Goal: Task Accomplishment & Management: Use online tool/utility

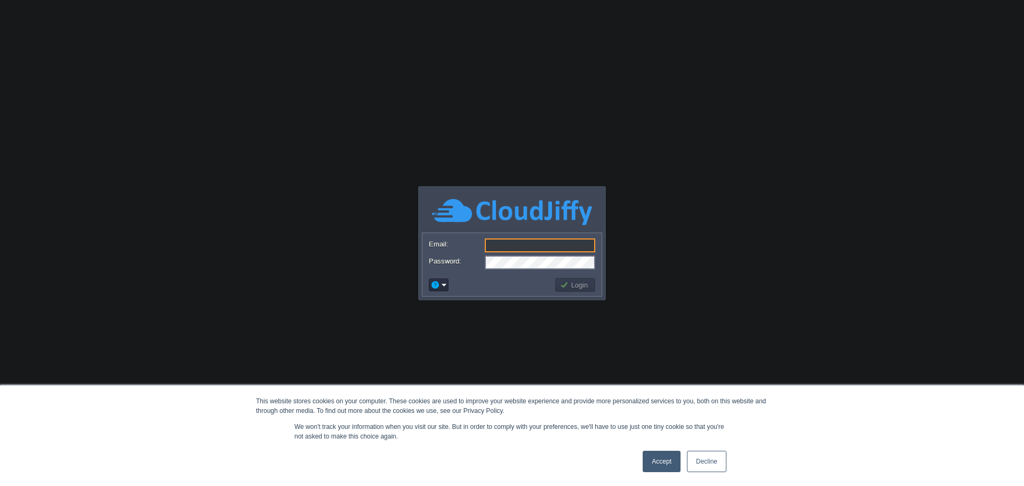
type input "[PERSON_NAME][EMAIL_ADDRESS][DOMAIN_NAME]"
click at [578, 287] on button "Login" at bounding box center [575, 285] width 31 height 10
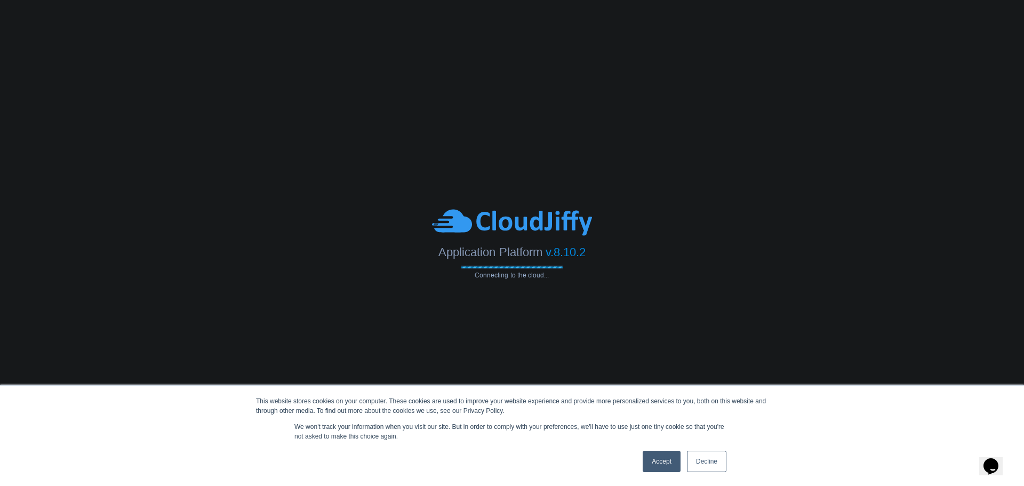
drag, startPoint x: 703, startPoint y: 458, endPoint x: 698, endPoint y: 451, distance: 8.4
click at [702, 458] on link "Decline" at bounding box center [706, 461] width 39 height 21
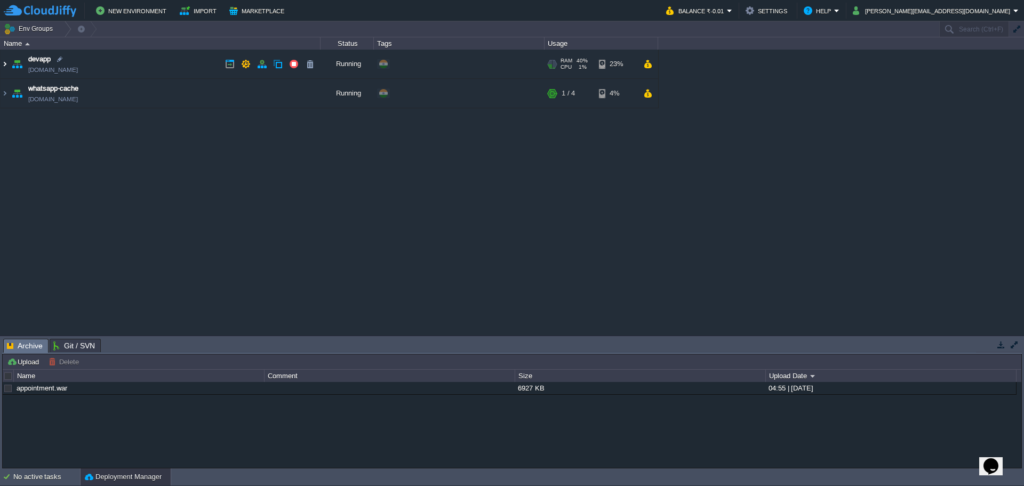
click at [5, 66] on img at bounding box center [5, 64] width 9 height 29
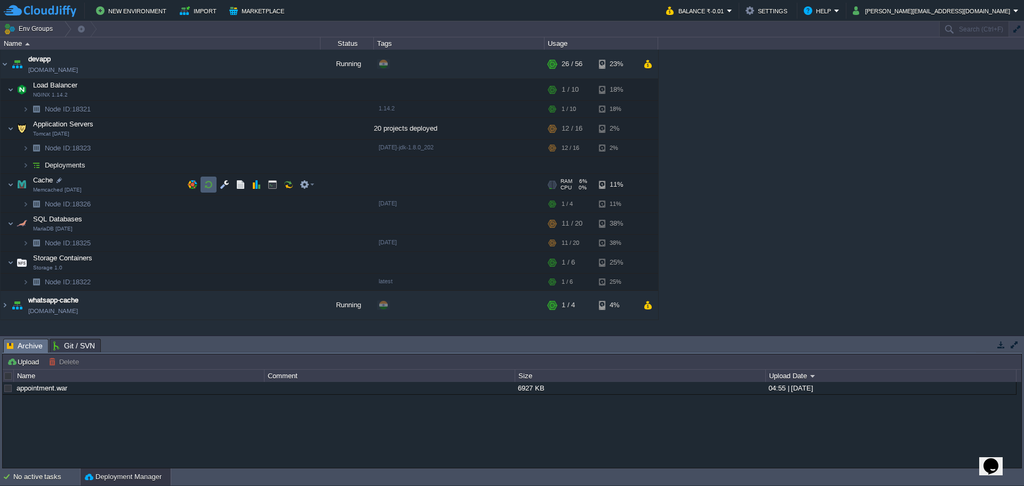
click at [206, 184] on button "button" at bounding box center [209, 185] width 10 height 10
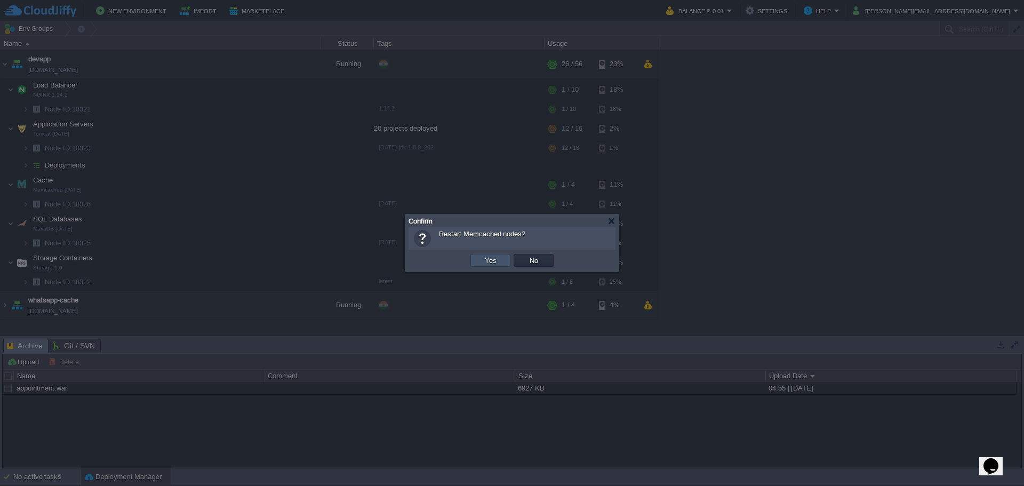
click at [488, 263] on button "Yes" at bounding box center [491, 261] width 18 height 10
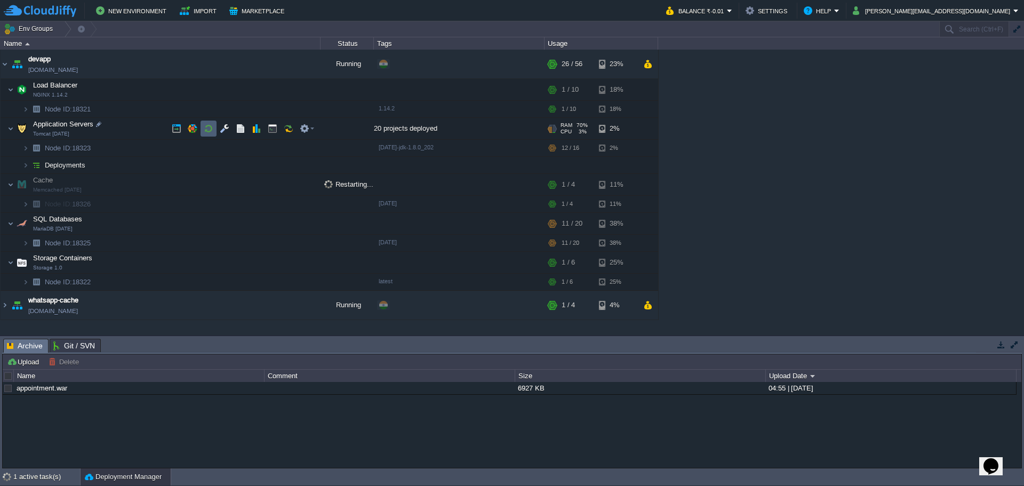
click at [208, 131] on button "button" at bounding box center [209, 129] width 10 height 10
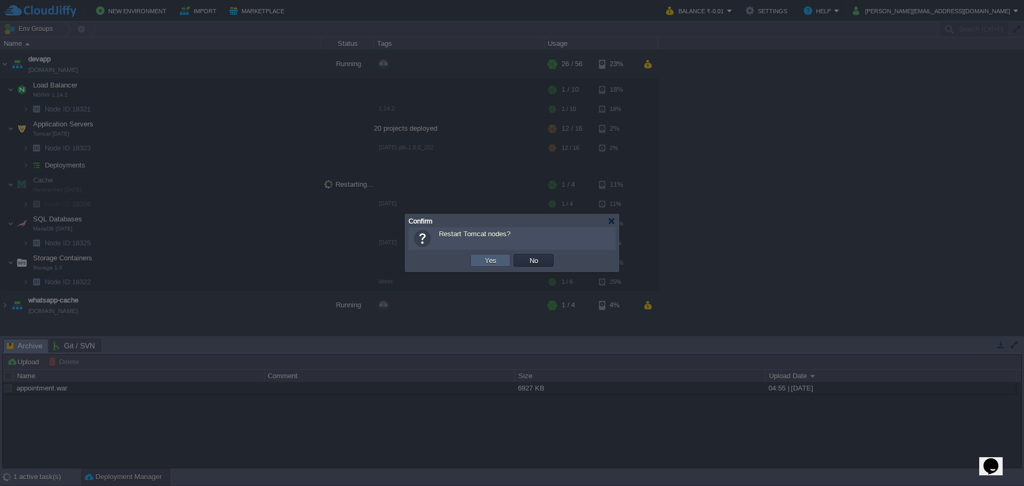
click at [480, 257] on td "Yes" at bounding box center [491, 260] width 40 height 13
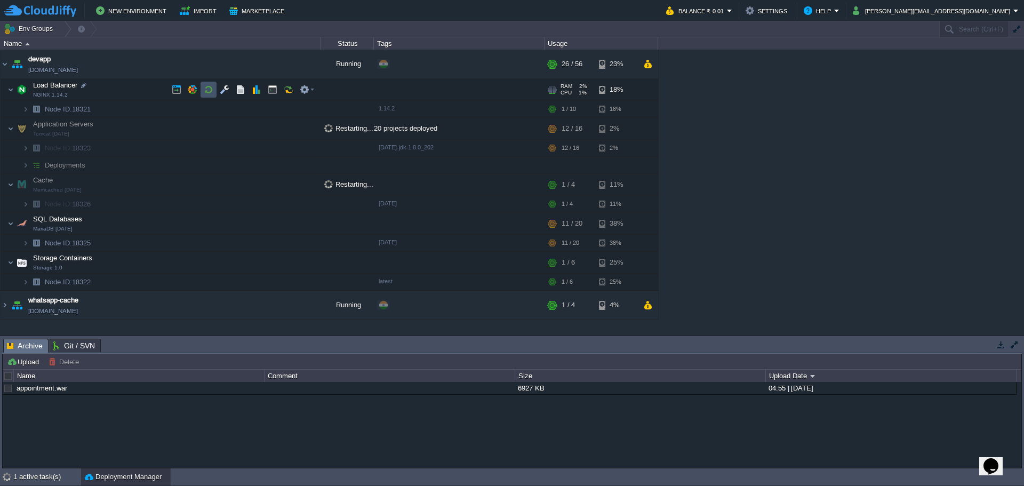
click at [205, 91] on button "button" at bounding box center [209, 90] width 10 height 10
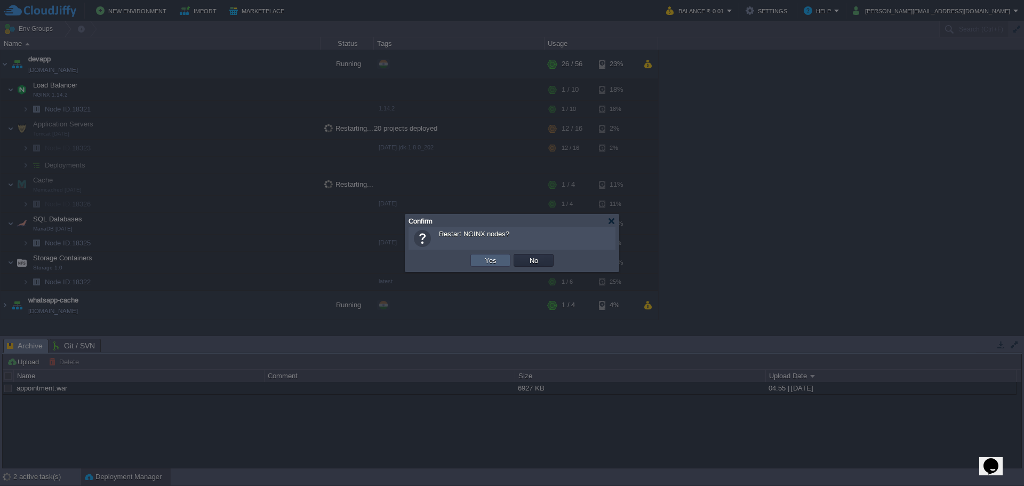
click at [481, 256] on td "Yes" at bounding box center [491, 260] width 40 height 13
